Goal: Task Accomplishment & Management: Use online tool/utility

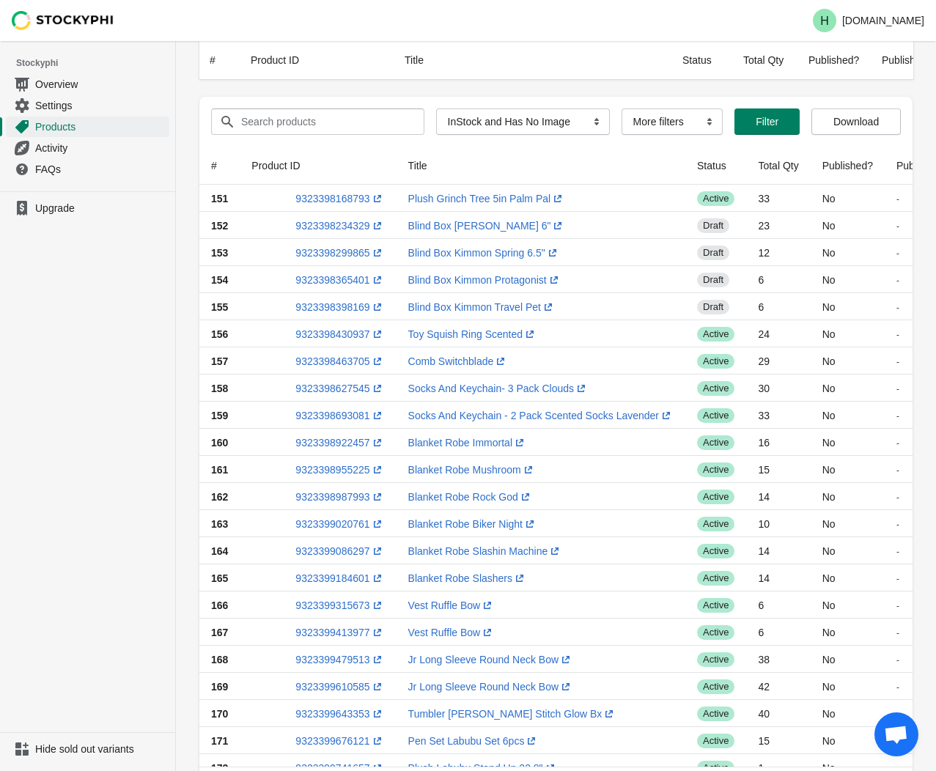
select select "instock_has_no_image"
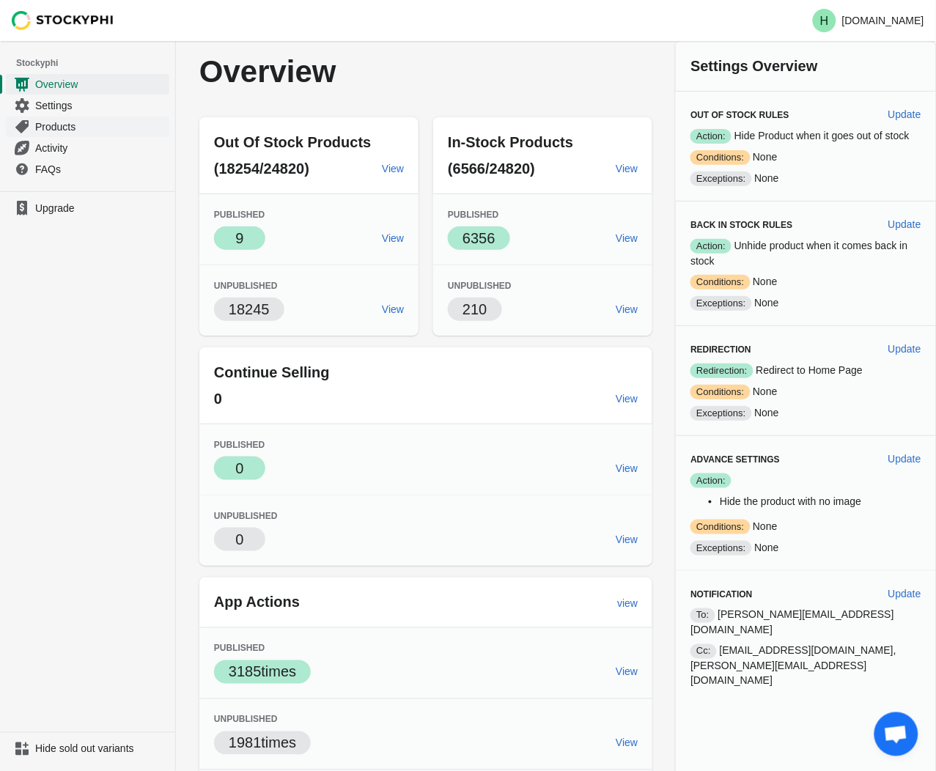
click at [53, 127] on span "Products" at bounding box center [100, 126] width 131 height 15
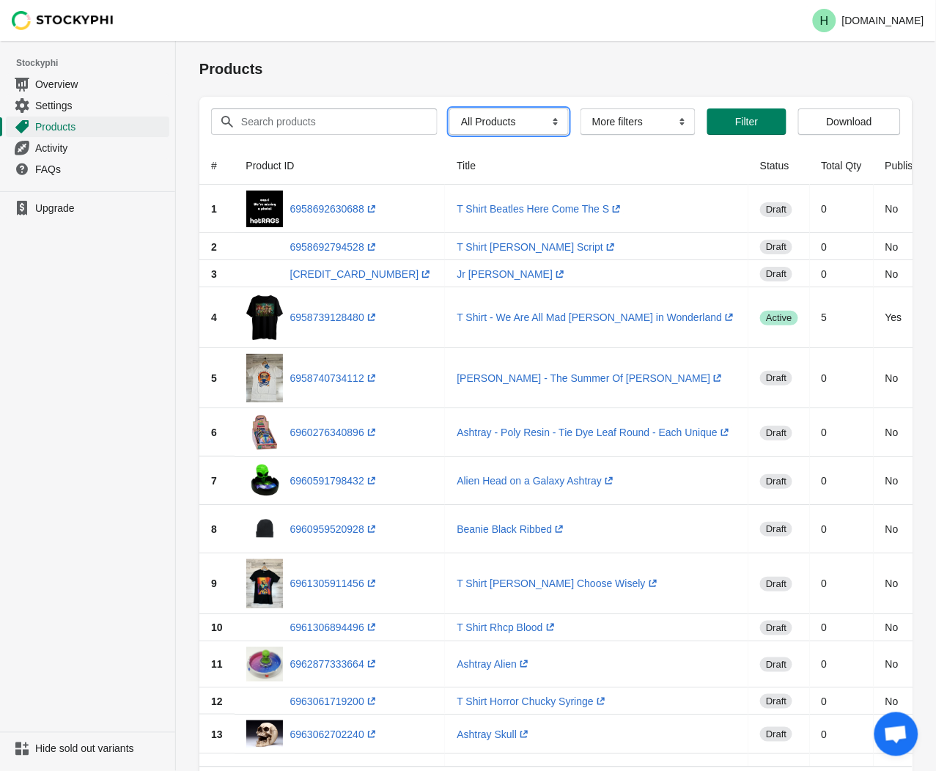
click at [548, 122] on select "All Products InStock InStock Published InStock Un-Published OOS OOS Published O…" at bounding box center [508, 121] width 119 height 26
select select "instock_has_no_image"
click at [449, 108] on select "All Products InStock InStock Published InStock Un-Published OOS OOS Published O…" at bounding box center [508, 121] width 119 height 26
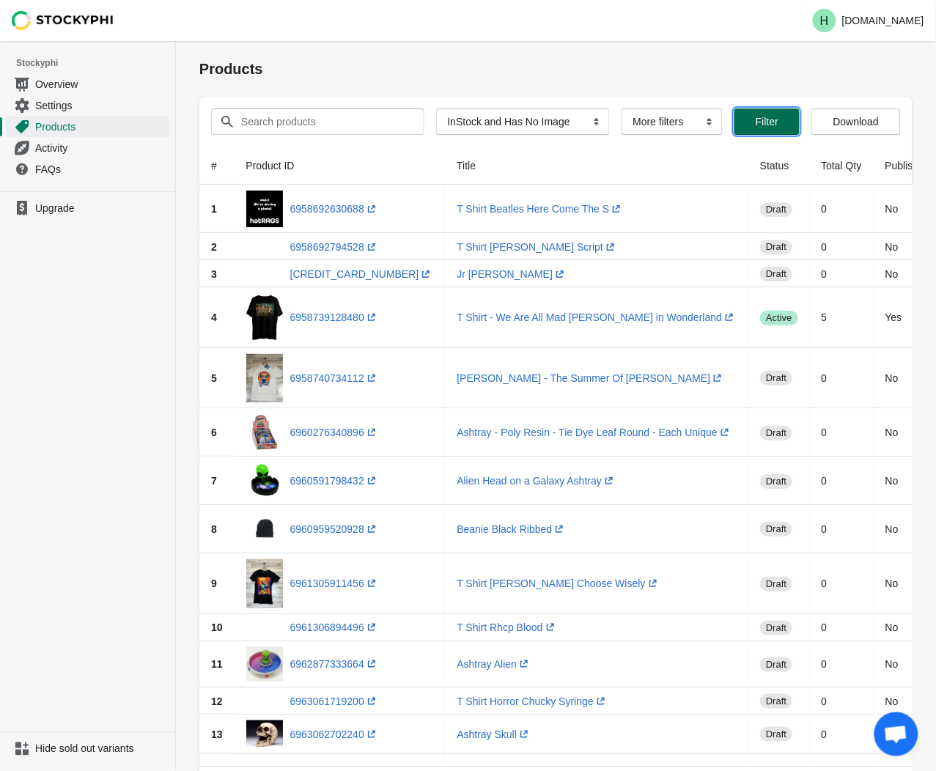
click at [755, 127] on span "Filter" at bounding box center [766, 122] width 23 height 12
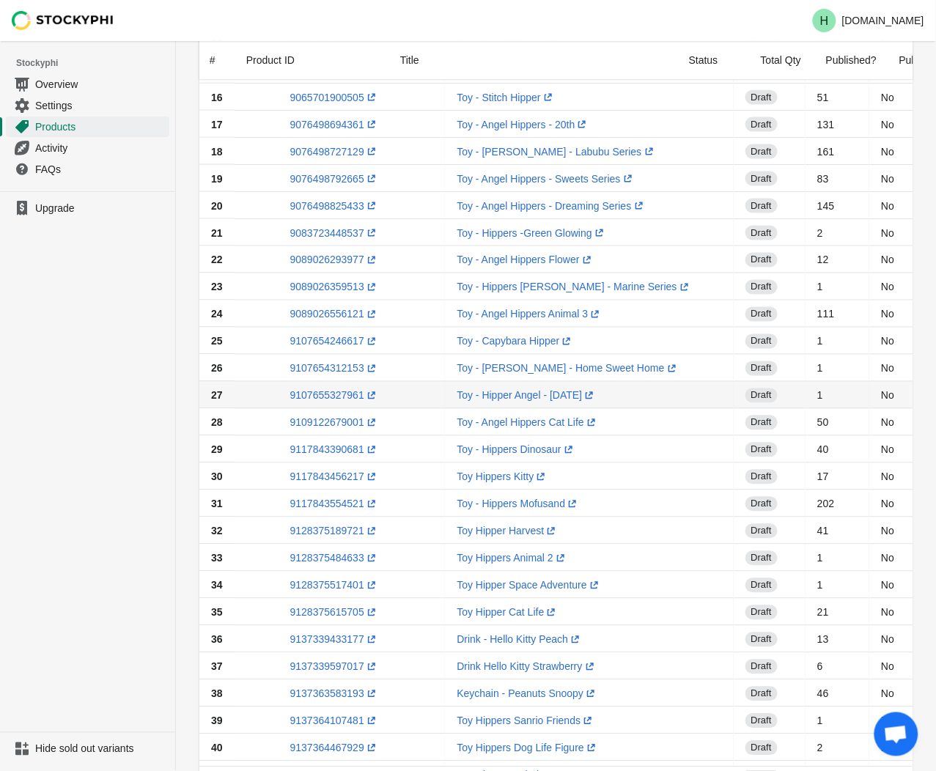
scroll to position [880, 0]
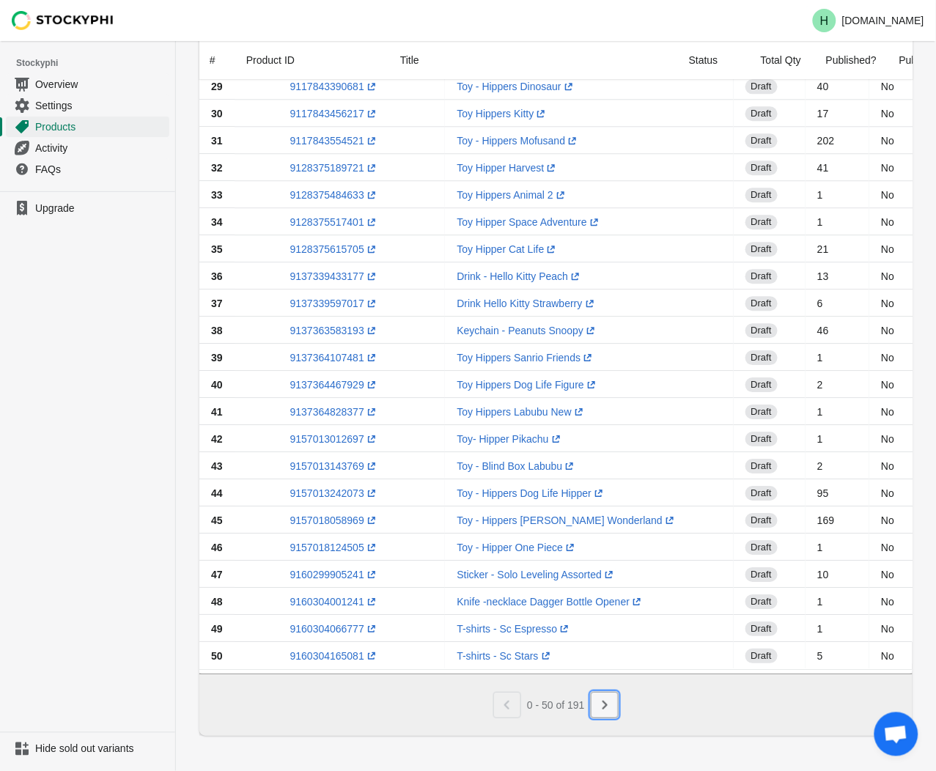
click at [609, 709] on icon "Next" at bounding box center [604, 705] width 15 height 15
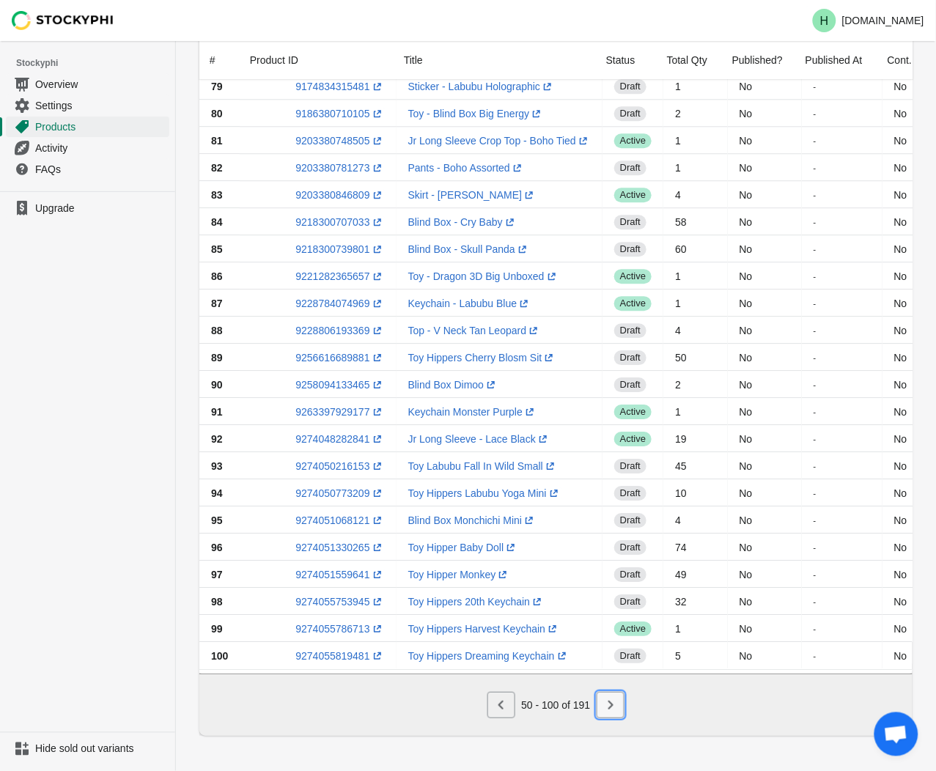
click at [604, 700] on icon "Next" at bounding box center [610, 705] width 15 height 15
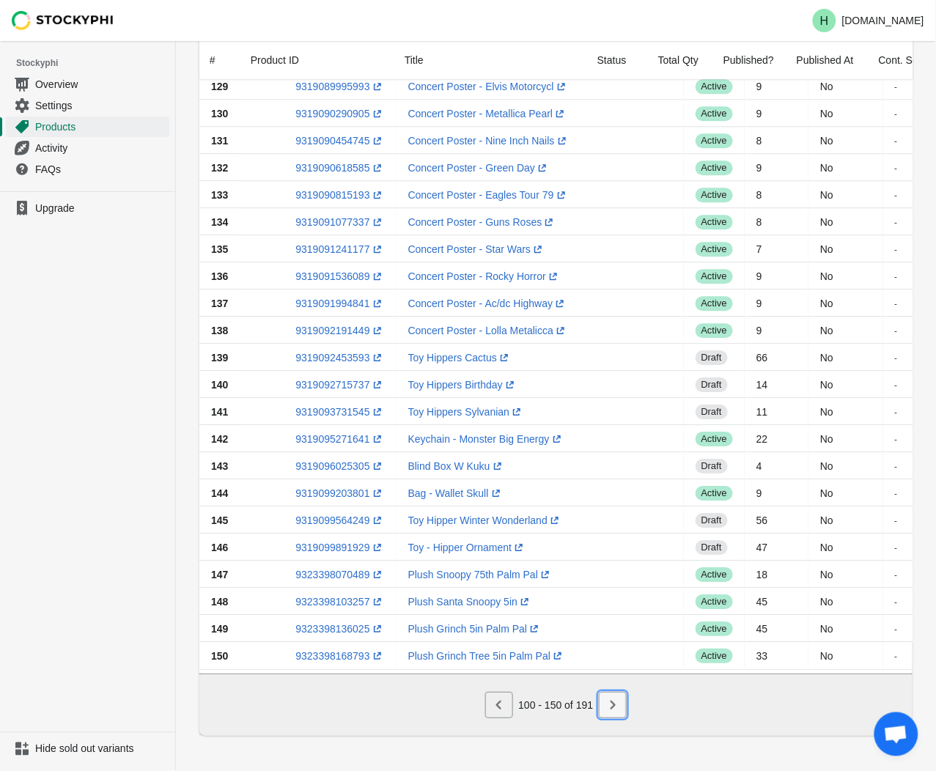
click at [613, 706] on icon "Next" at bounding box center [612, 704] width 5 height 9
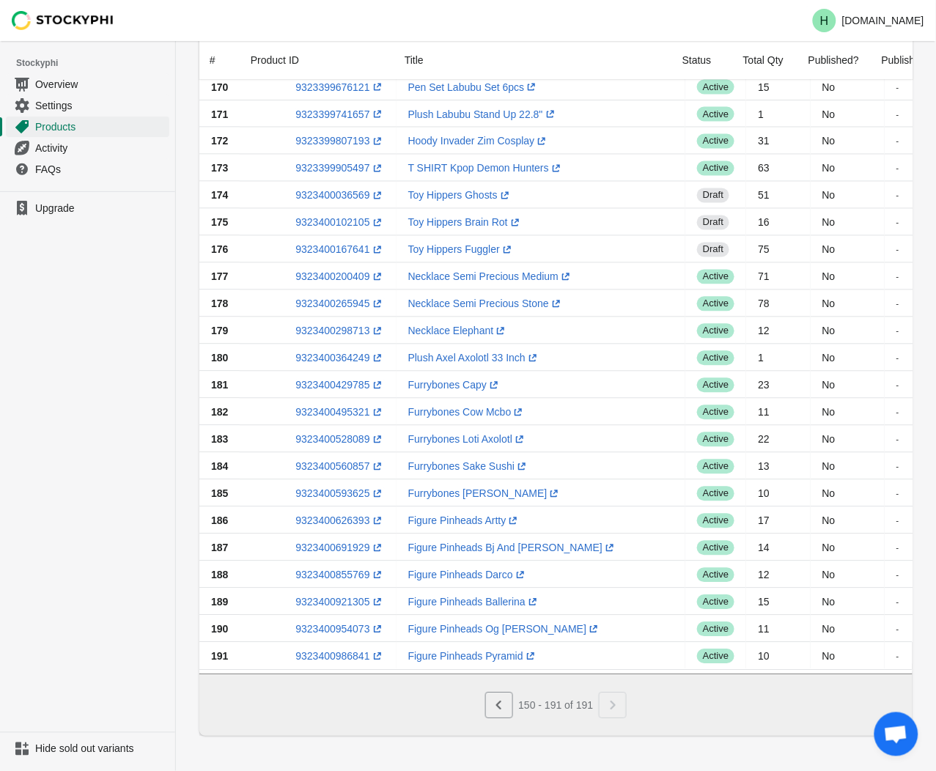
scroll to position [635, 0]
click at [319, 379] on link "9323400429785 (opens a new window)" at bounding box center [339, 385] width 89 height 12
click at [78, 437] on ul "Upgrade" at bounding box center [87, 461] width 175 height 541
click at [328, 406] on link "9323400495321 (opens a new window)" at bounding box center [339, 412] width 89 height 12
click at [133, 440] on ul "Upgrade" at bounding box center [87, 461] width 175 height 541
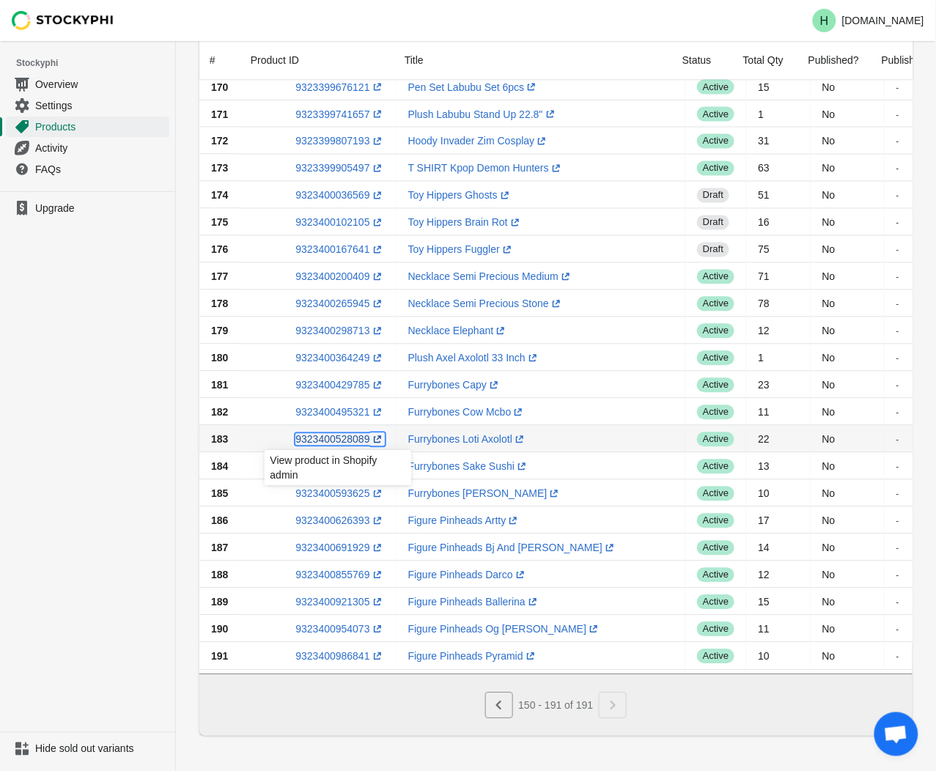
click at [341, 433] on link "9323400528089 (opens a new window)" at bounding box center [339, 439] width 89 height 12
click at [42, 429] on ul "Upgrade" at bounding box center [87, 461] width 175 height 541
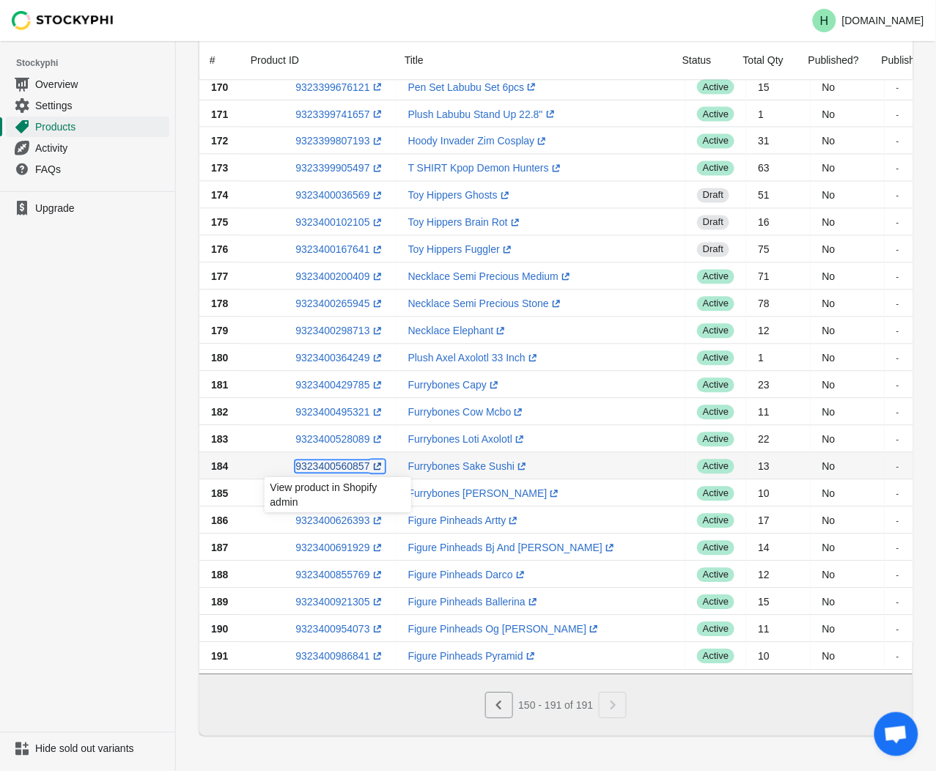
click at [330, 462] on link "9323400560857 (opens a new window)" at bounding box center [339, 466] width 89 height 12
click at [141, 530] on ul "Upgrade" at bounding box center [87, 461] width 175 height 541
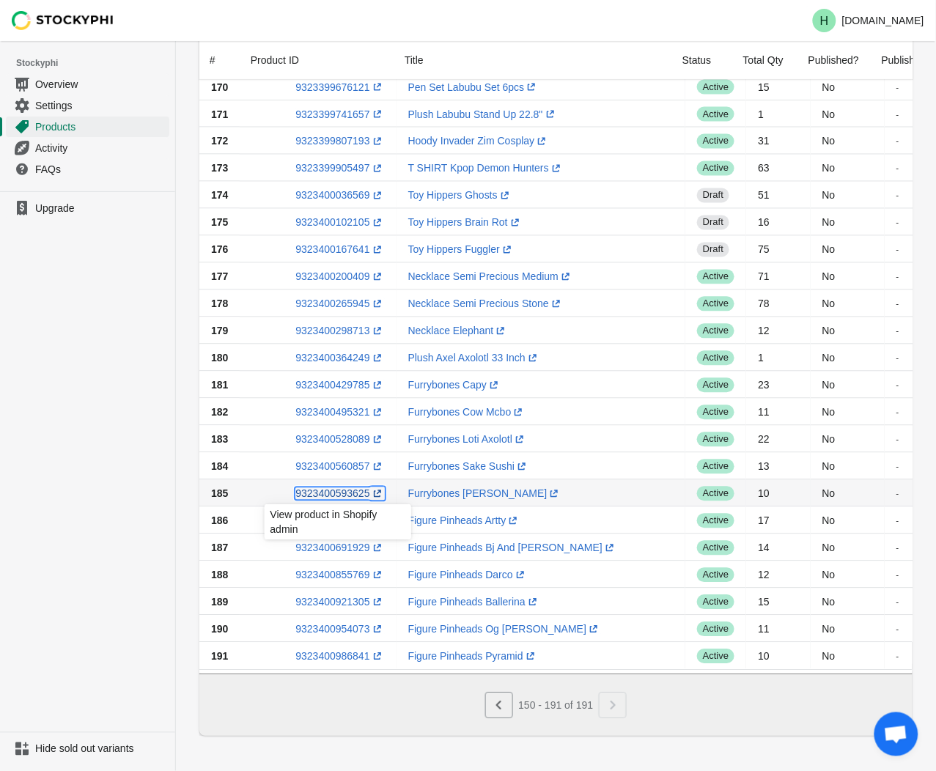
click at [325, 487] on link "9323400593625 (opens a new window)" at bounding box center [339, 493] width 89 height 12
click at [54, 489] on ul "Upgrade" at bounding box center [87, 461] width 175 height 541
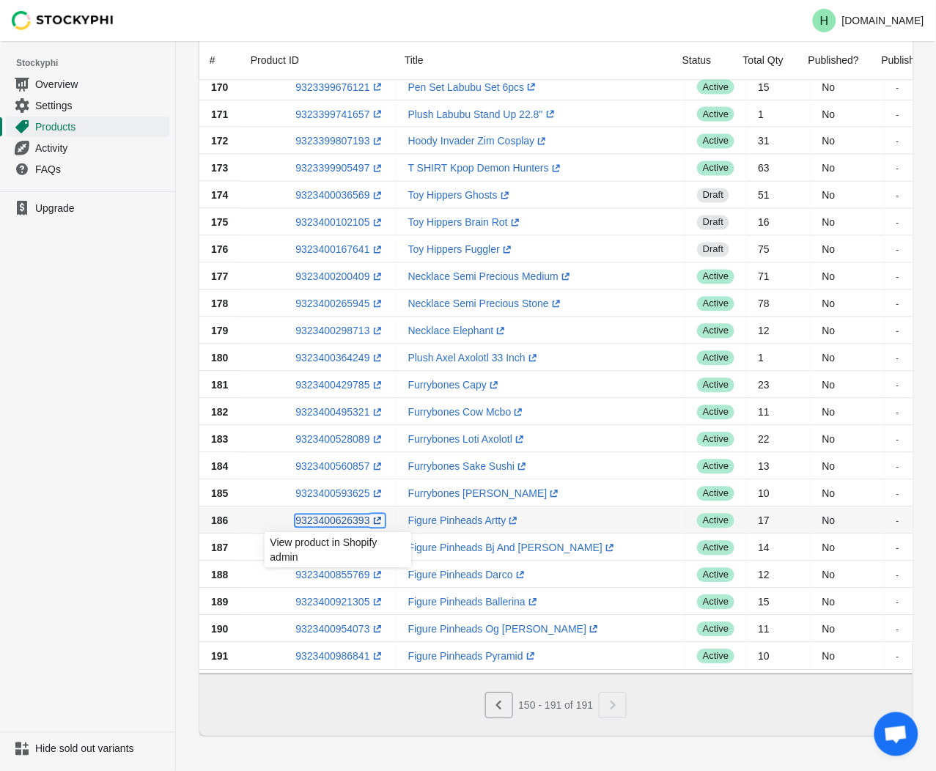
click at [326, 514] on link "9323400626393 (opens a new window)" at bounding box center [339, 520] width 89 height 12
drag, startPoint x: 107, startPoint y: 504, endPoint x: 114, endPoint y: 511, distance: 9.3
click at [108, 506] on ul "Upgrade" at bounding box center [87, 461] width 175 height 541
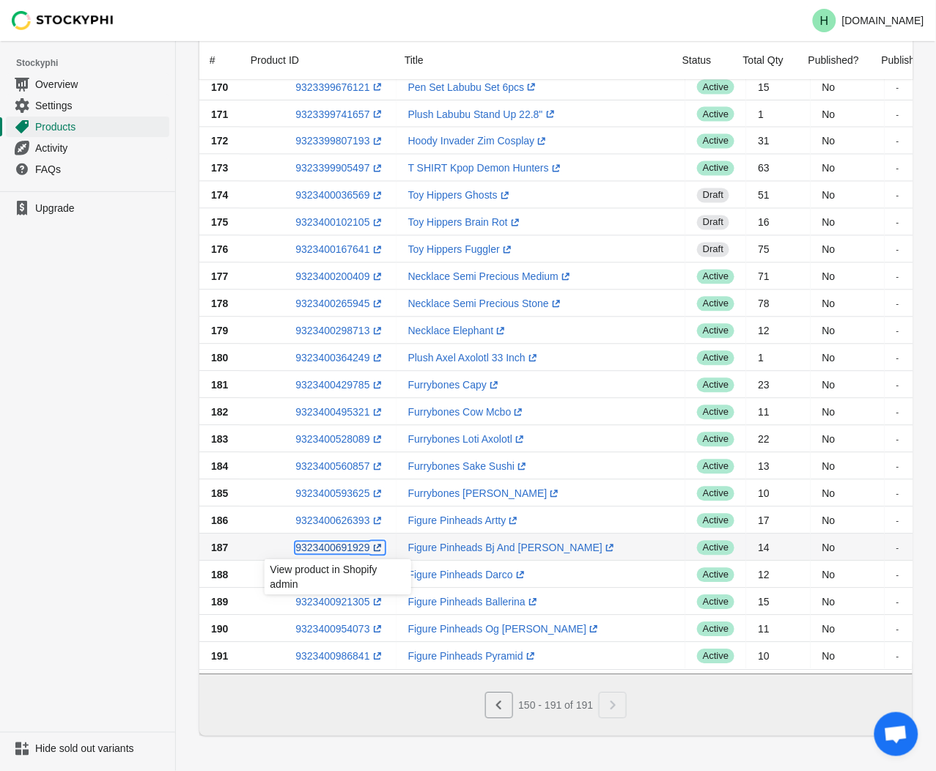
click at [335, 541] on link "9323400691929 (opens a new window)" at bounding box center [339, 547] width 89 height 12
click at [88, 463] on ul "Upgrade" at bounding box center [87, 461] width 175 height 541
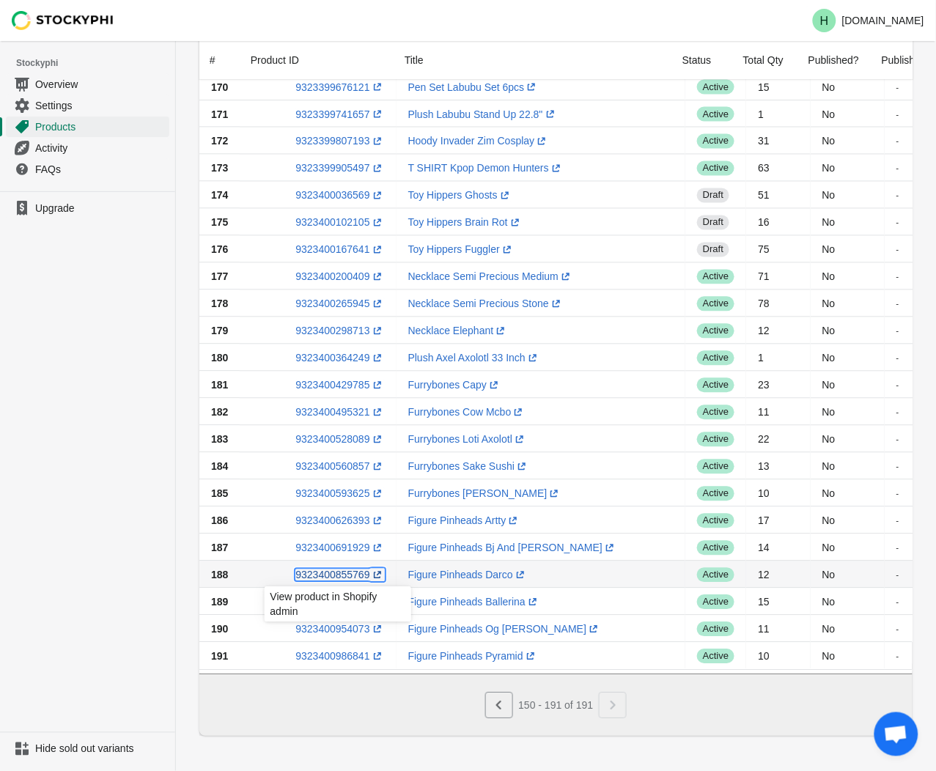
click at [330, 570] on link "9323400855769 (opens a new window)" at bounding box center [339, 575] width 89 height 12
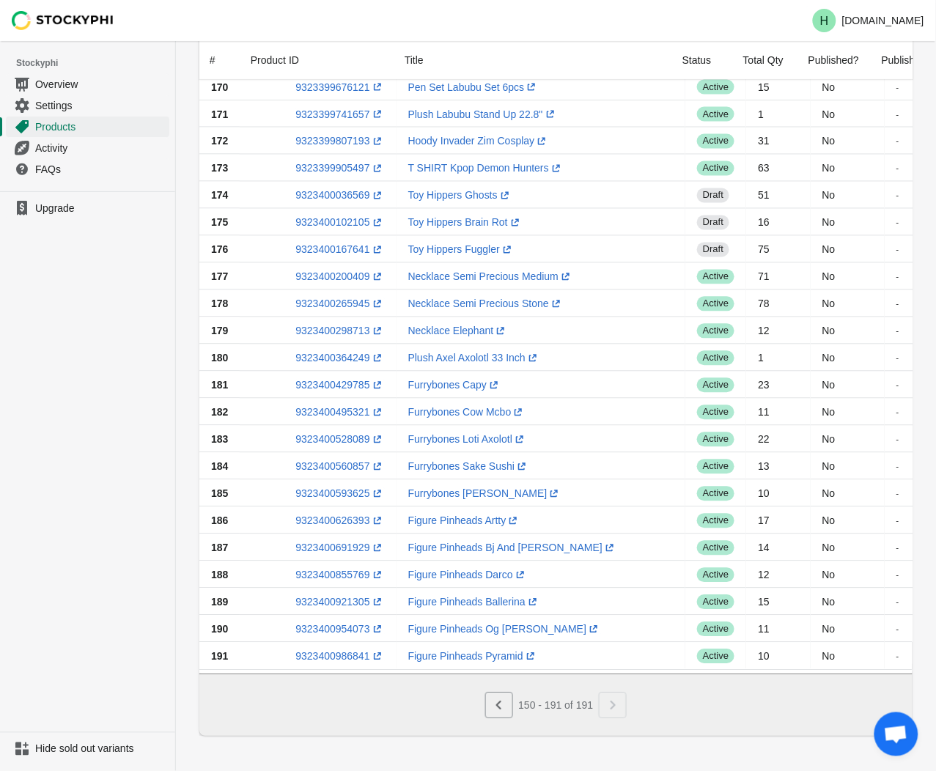
click at [95, 524] on ul "Upgrade" at bounding box center [87, 461] width 175 height 541
click at [335, 596] on link "9323400921305 (opens a new window)" at bounding box center [339, 602] width 89 height 12
